Goal: Transaction & Acquisition: Book appointment/travel/reservation

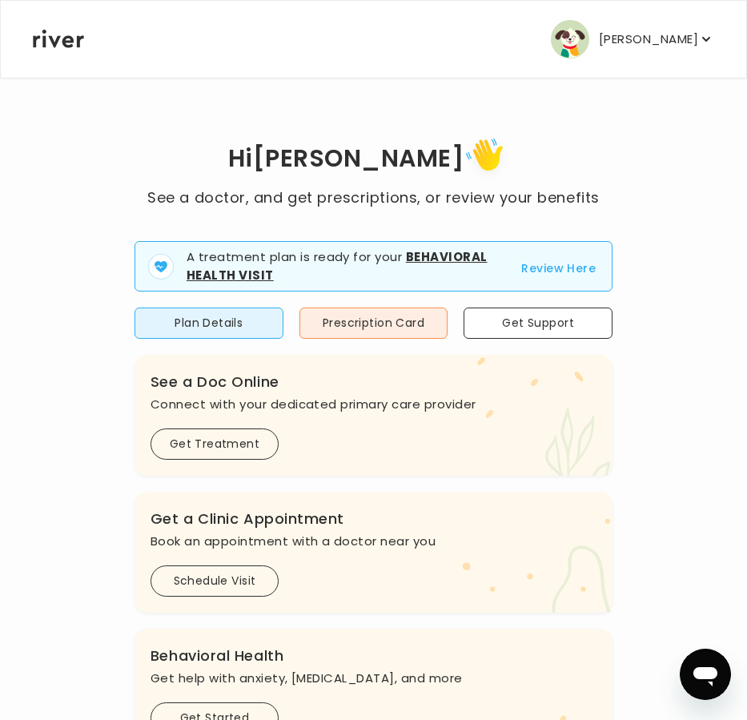
click at [575, 263] on button "Review Here" at bounding box center [558, 268] width 74 height 19
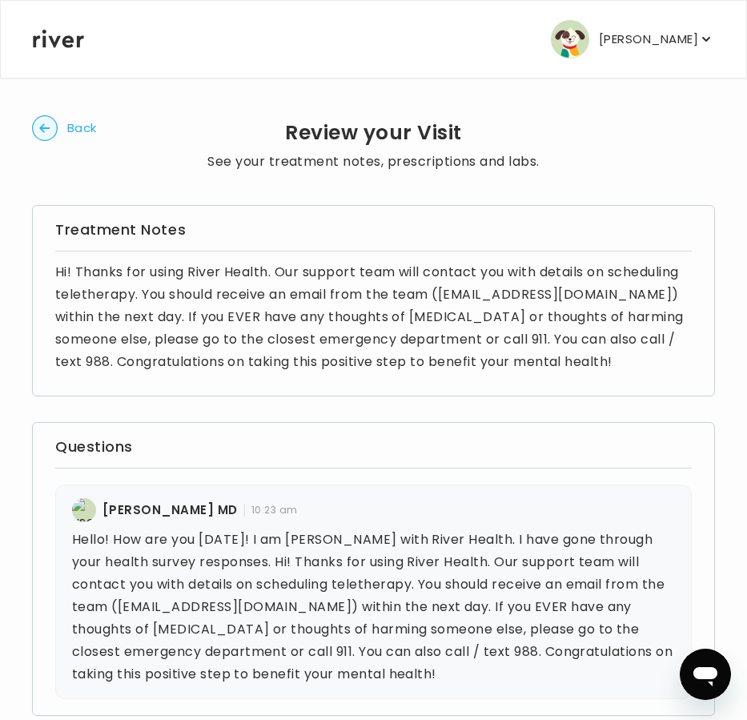
click at [74, 128] on span "Back" at bounding box center [82, 128] width 30 height 22
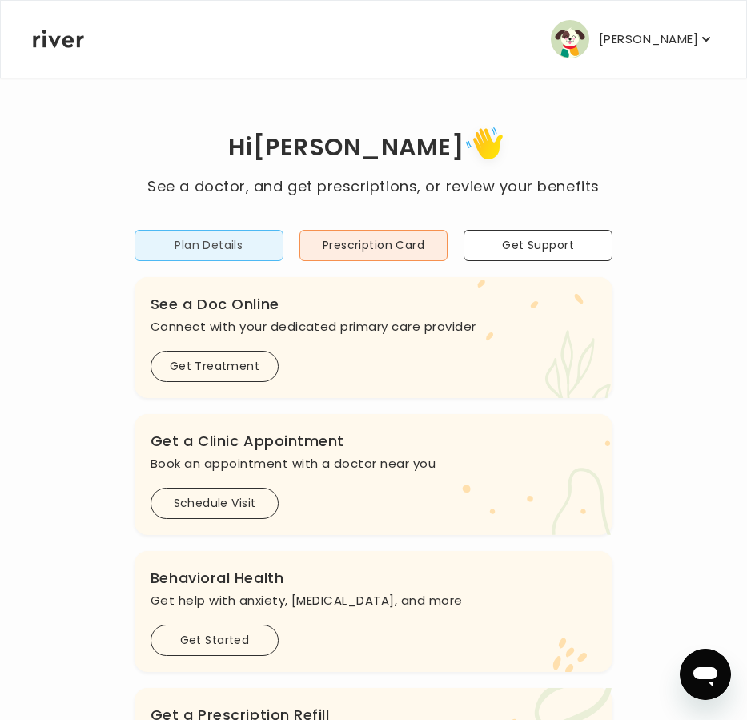
click at [193, 248] on button "Plan Details" at bounding box center [209, 245] width 149 height 31
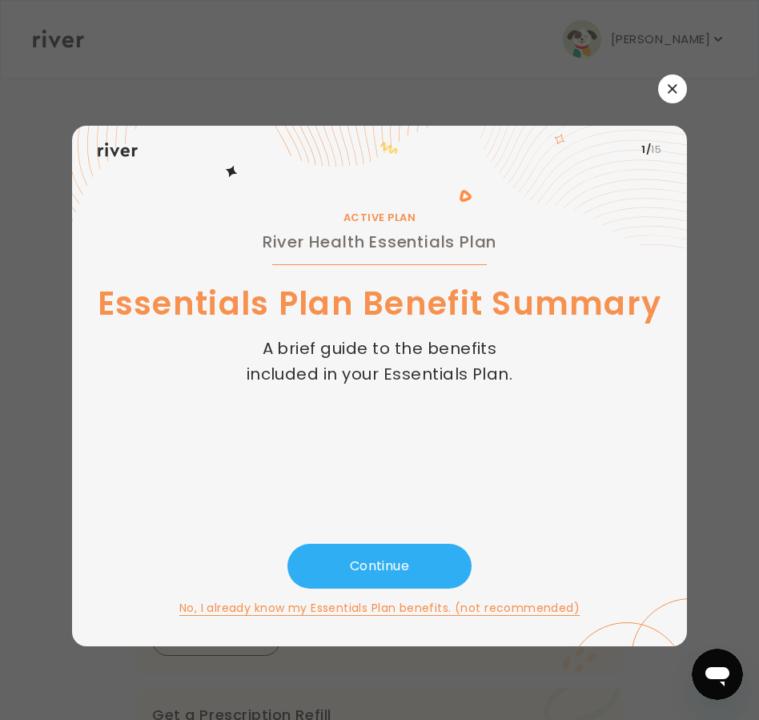
drag, startPoint x: 690, startPoint y: 73, endPoint x: 681, endPoint y: 83, distance: 13.0
click at [686, 78] on div "​ 1 / 15 ACTIVE PLAN River Health Essentials Plan Essentials Plan Benefit Summa…" at bounding box center [379, 360] width 759 height 720
click at [677, 87] on icon "button" at bounding box center [673, 89] width 10 height 10
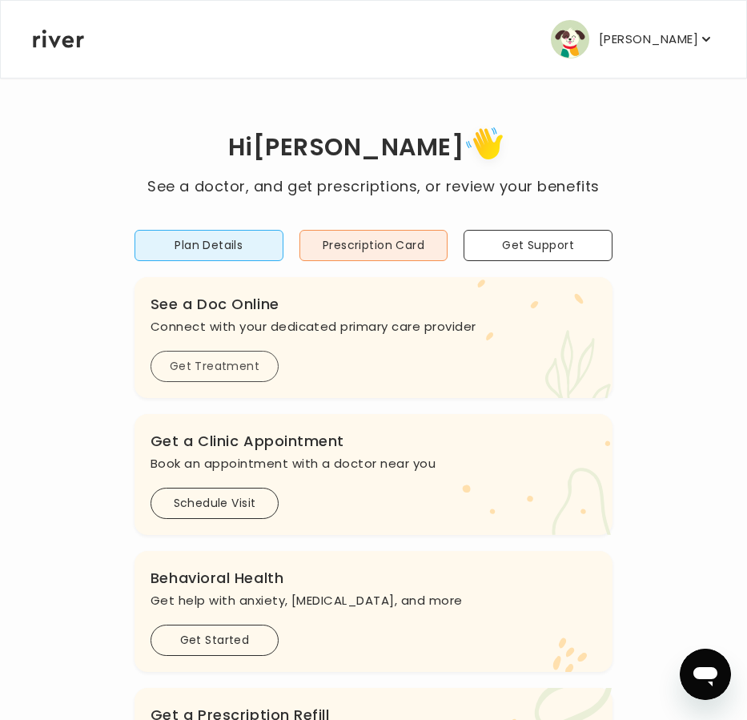
click at [207, 365] on button "Get Treatment" at bounding box center [215, 366] width 128 height 31
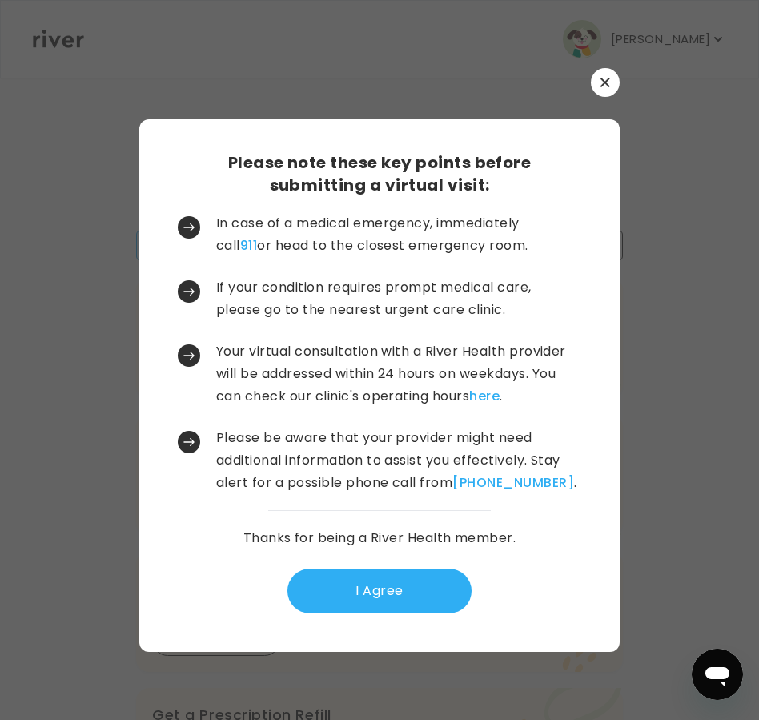
click at [607, 86] on icon "button" at bounding box center [606, 83] width 10 height 10
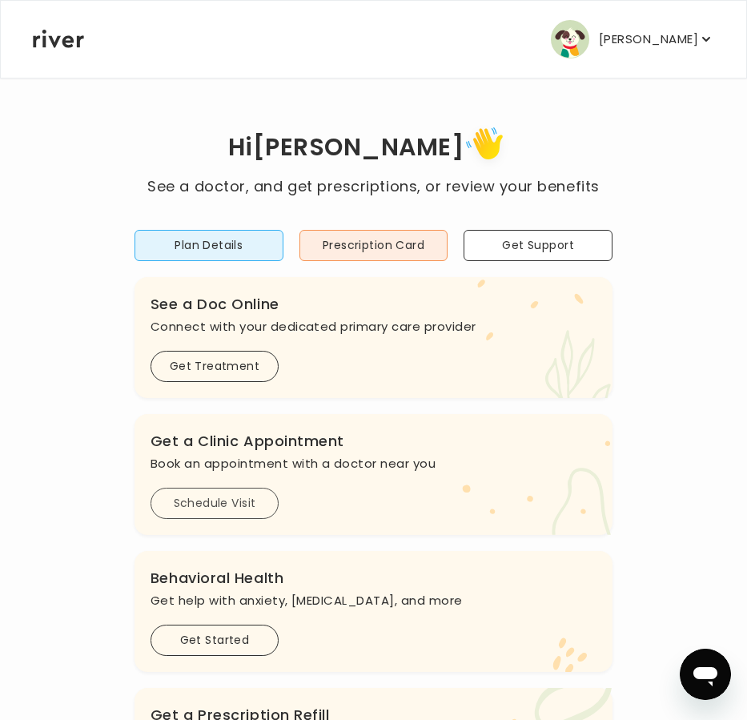
click at [234, 510] on button "Schedule Visit" at bounding box center [215, 503] width 128 height 31
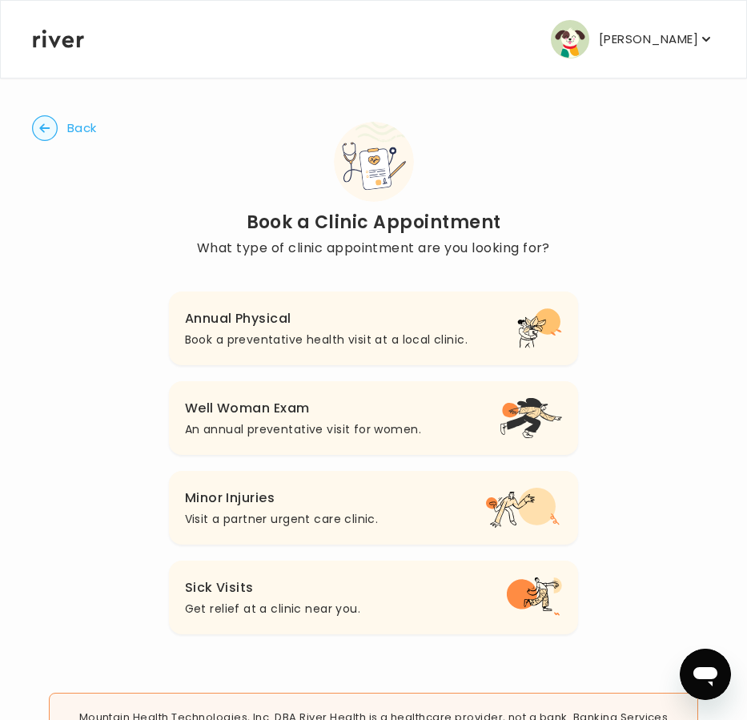
click at [258, 321] on h3 "Annual Physical" at bounding box center [326, 319] width 283 height 22
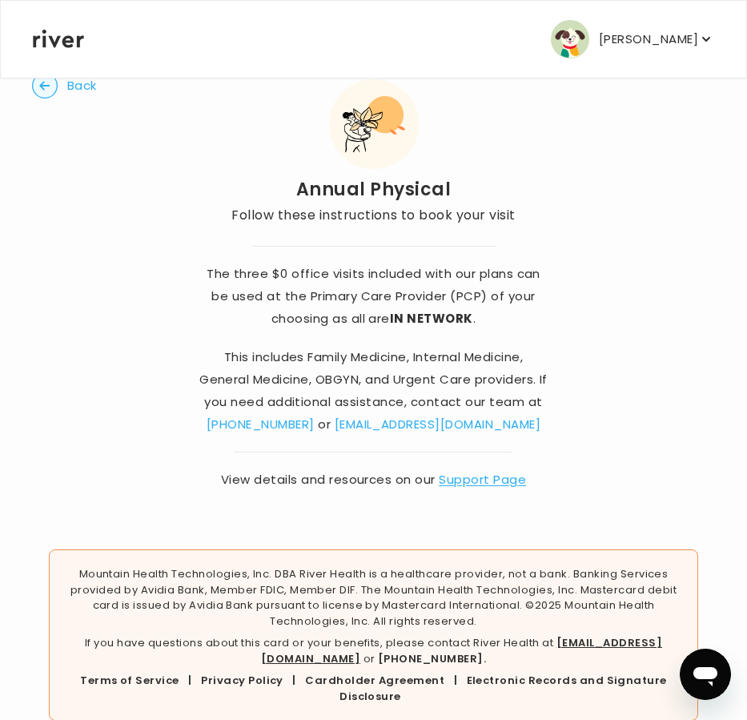
scroll to position [75, 0]
